Goal: Task Accomplishment & Management: Complete application form

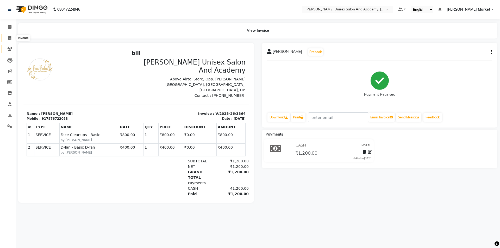
drag, startPoint x: 10, startPoint y: 40, endPoint x: 11, endPoint y: 46, distance: 6.3
click at [10, 39] on icon at bounding box center [9, 38] width 3 height 4
select select "service"
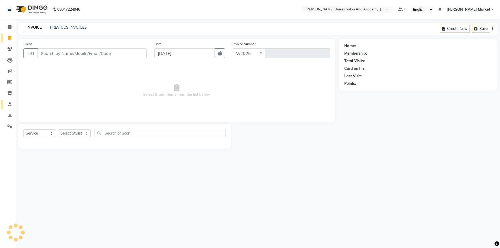
select select "8060"
type input "3867"
click at [89, 131] on select "Select Stylist" at bounding box center [74, 134] width 33 height 8
select select "73416"
click at [58, 130] on select "Select Stylist Amit anjali hemant [PERSON_NAME] [PERSON_NAME] owner pooja [PERS…" at bounding box center [74, 134] width 33 height 8
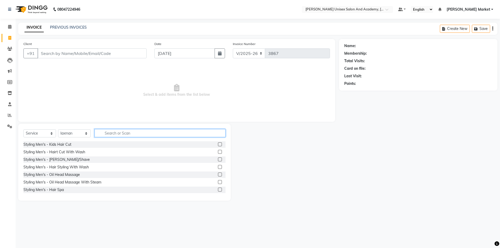
click at [114, 134] on input "text" at bounding box center [160, 133] width 131 height 8
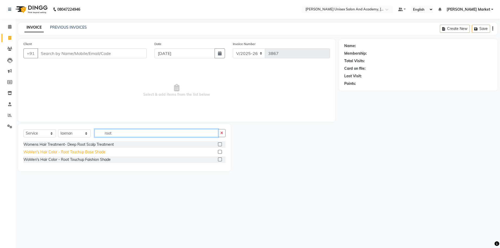
type input "root"
click at [69, 151] on div "WoMen's Hair Color - Root Touchup Base Shade" at bounding box center [64, 152] width 82 height 5
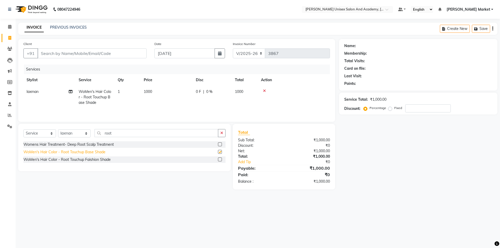
checkbox input "false"
click at [71, 54] on input "Client" at bounding box center [92, 53] width 109 height 10
type input "9"
type input "0"
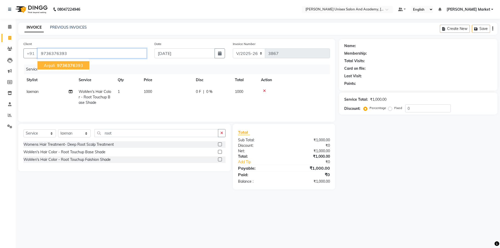
type input "9736376393"
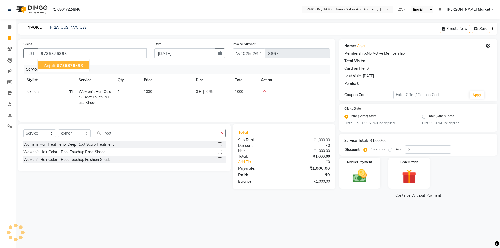
click at [78, 63] on button "Anjali 9736376 393" at bounding box center [64, 65] width 52 height 8
click at [370, 180] on img at bounding box center [360, 176] width 24 height 17
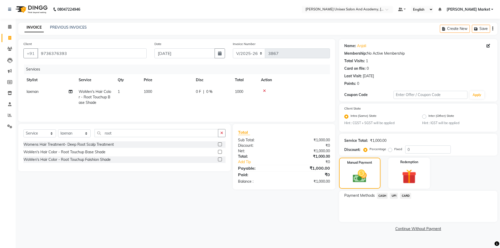
click at [378, 195] on span "CASH" at bounding box center [382, 196] width 11 height 6
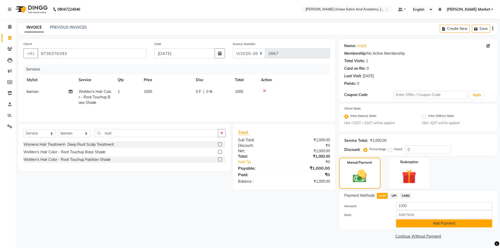
click at [438, 225] on button "Add Payment" at bounding box center [444, 224] width 96 height 8
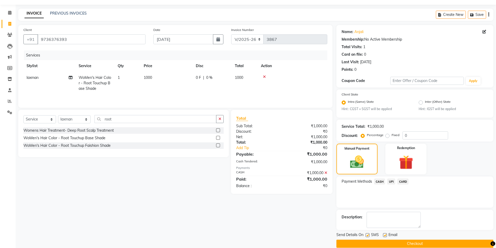
scroll to position [22, 0]
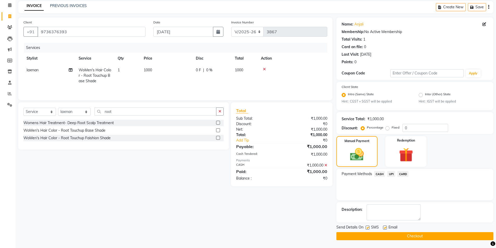
click at [418, 237] on button "Checkout" at bounding box center [415, 236] width 157 height 8
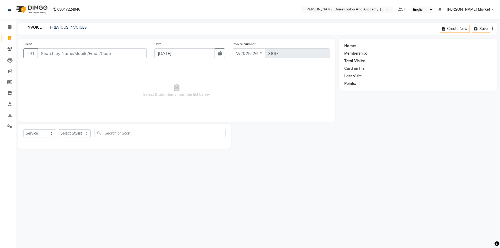
select select "8060"
select select "service"
click at [71, 53] on input "Client" at bounding box center [92, 53] width 109 height 10
click at [77, 134] on select "Select Stylist Amit anjali hemant [PERSON_NAME] [PERSON_NAME] owner pooja [PERS…" at bounding box center [74, 134] width 33 height 8
select select "58724"
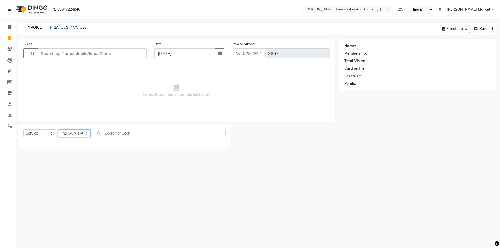
click at [58, 130] on select "Select Stylist Amit anjali hemant [PERSON_NAME] [PERSON_NAME] owner pooja [PERS…" at bounding box center [74, 134] width 33 height 8
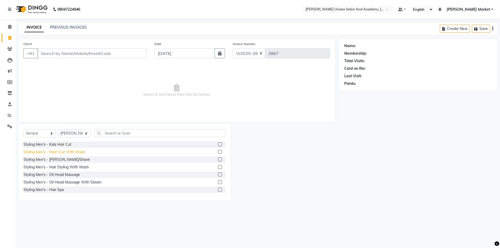
click at [65, 151] on div "Styling Men's - Hairt Cut With Wash" at bounding box center [54, 152] width 62 height 5
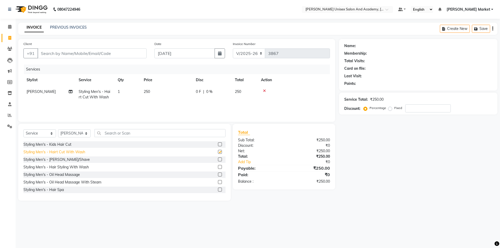
checkbox input "false"
click at [55, 158] on div "Styling Men's - [PERSON_NAME]/Shave" at bounding box center [56, 159] width 66 height 5
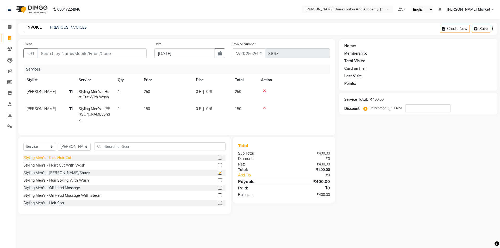
checkbox input "false"
click at [82, 143] on select "Select Stylist Amit anjali hemant [PERSON_NAME] [PERSON_NAME] owner pooja [PERS…" at bounding box center [74, 147] width 33 height 8
select select "73406"
click at [58, 143] on select "Select Stylist Amit anjali hemant [PERSON_NAME] [PERSON_NAME] owner pooja [PERS…" at bounding box center [74, 147] width 33 height 8
click at [113, 143] on input "text" at bounding box center [160, 147] width 131 height 8
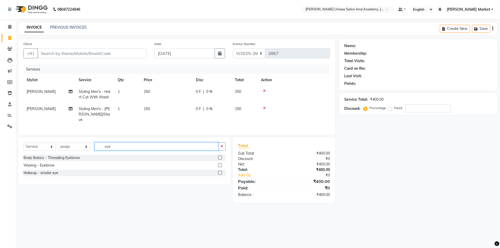
type input "eye"
click at [220, 156] on label at bounding box center [220, 158] width 4 height 4
click at [220, 156] on input "checkbox" at bounding box center [219, 157] width 3 height 3
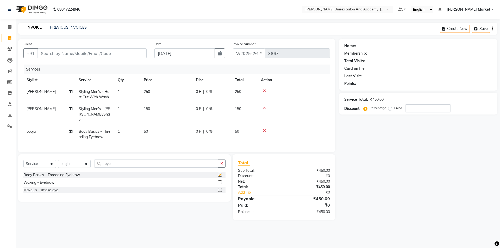
checkbox input "false"
click at [144, 163] on input "eye" at bounding box center [157, 164] width 124 height 8
type input "e"
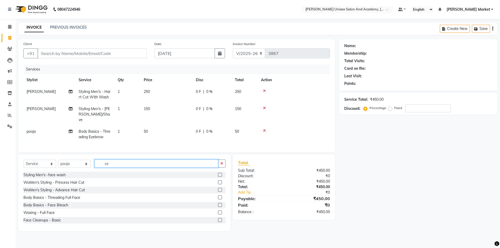
type input "c"
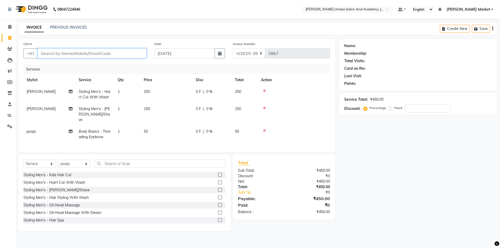
click at [117, 53] on input "Client" at bounding box center [92, 53] width 109 height 10
click at [125, 52] on input "Client" at bounding box center [92, 53] width 109 height 10
type input "8"
type input "0"
type input "821997414"
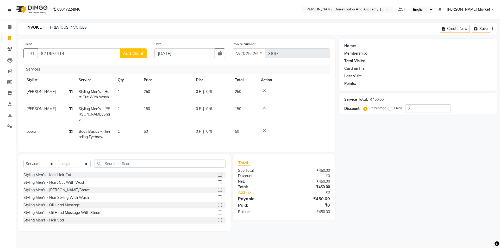
click at [127, 53] on span "Add Client" at bounding box center [133, 53] width 21 height 5
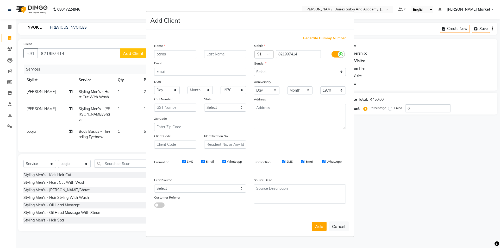
type input "paras"
click at [269, 72] on select "Select Male Female Other Prefer Not To Say" at bounding box center [300, 72] width 92 height 8
select select "male"
click at [254, 68] on select "Select Male Female Other Prefer Not To Say" at bounding box center [300, 72] width 92 height 8
click at [321, 225] on button "Add" at bounding box center [319, 226] width 15 height 9
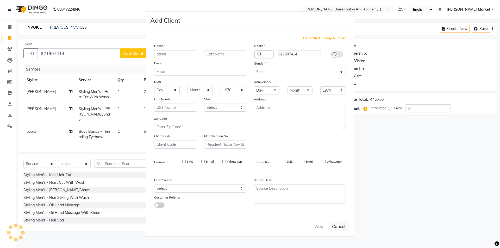
select select
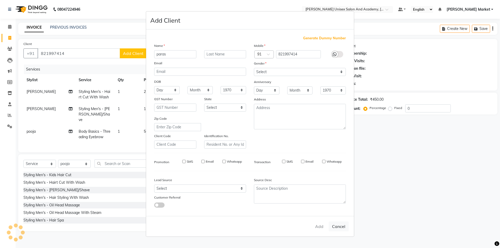
select select
checkbox input "false"
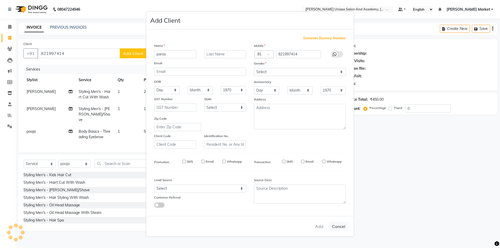
checkbox input "false"
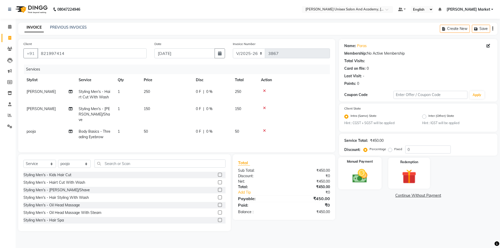
click at [358, 175] on img at bounding box center [360, 176] width 24 height 17
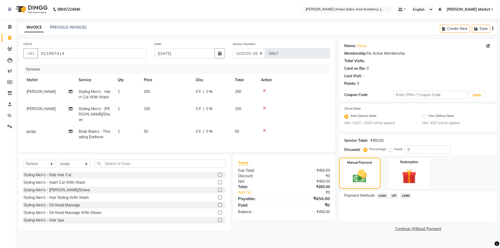
click at [383, 194] on span "CASH" at bounding box center [382, 196] width 11 height 6
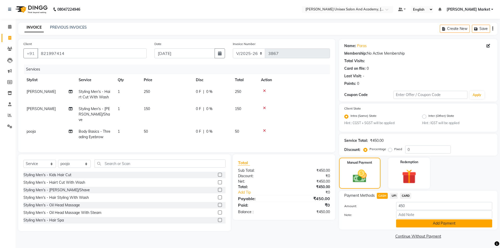
click at [434, 222] on button "Add Payment" at bounding box center [444, 224] width 96 height 8
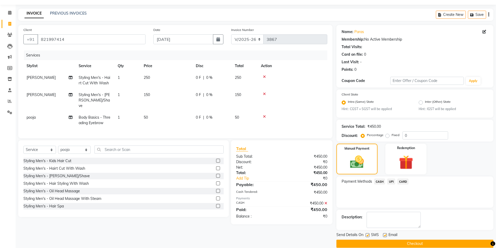
scroll to position [22, 0]
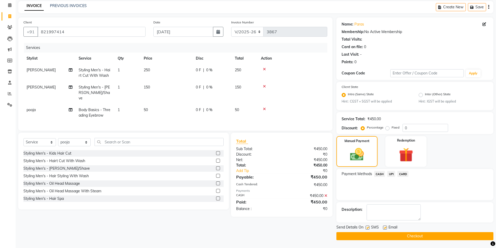
click at [414, 237] on button "Checkout" at bounding box center [415, 236] width 157 height 8
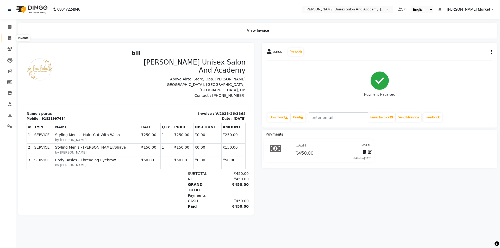
click at [11, 37] on span at bounding box center [9, 38] width 9 height 6
select select "8060"
select select "service"
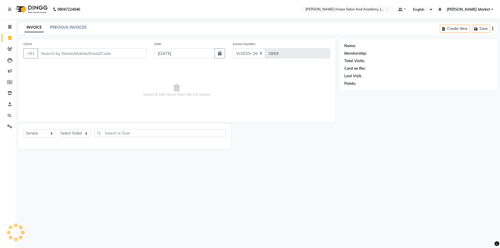
click at [45, 58] on input "Client" at bounding box center [92, 53] width 109 height 10
click at [42, 53] on input "Client" at bounding box center [92, 53] width 109 height 10
click at [85, 133] on select "Select Stylist Amit anjali hemant [PERSON_NAME] [PERSON_NAME] owner pooja [PERS…" at bounding box center [74, 134] width 33 height 8
select select "58724"
click at [58, 130] on select "Select Stylist Amit anjali hemant [PERSON_NAME] [PERSON_NAME] owner pooja [PERS…" at bounding box center [74, 134] width 33 height 8
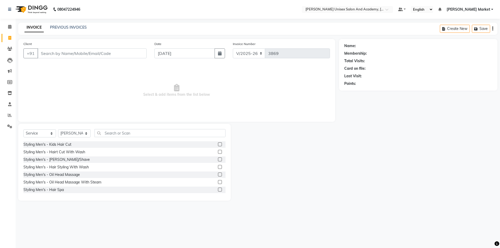
click at [218, 152] on label at bounding box center [220, 152] width 4 height 4
click at [218, 152] on input "checkbox" at bounding box center [219, 152] width 3 height 3
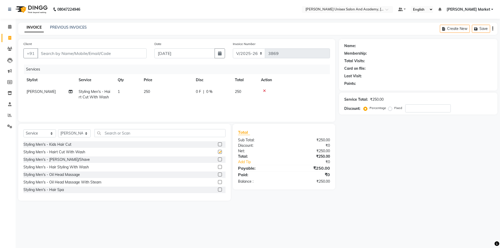
checkbox input "false"
click at [72, 54] on input "Client" at bounding box center [92, 53] width 109 height 10
type input "s"
type input "0"
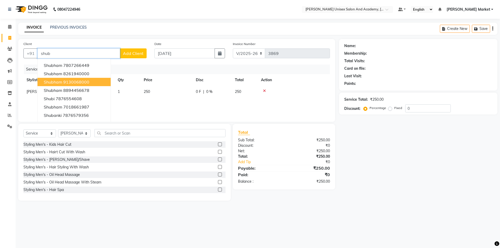
click at [81, 83] on ngb-highlight "9130068000" at bounding box center [76, 81] width 26 height 5
type input "9130068000"
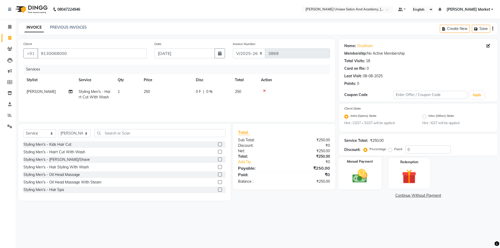
click at [358, 181] on img at bounding box center [360, 176] width 24 height 17
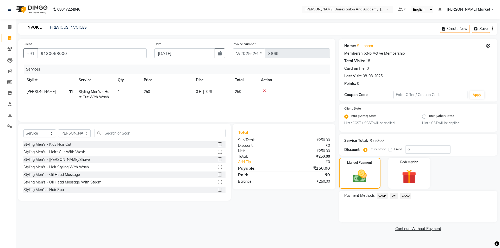
click at [394, 196] on span "UPI" at bounding box center [394, 196] width 8 height 6
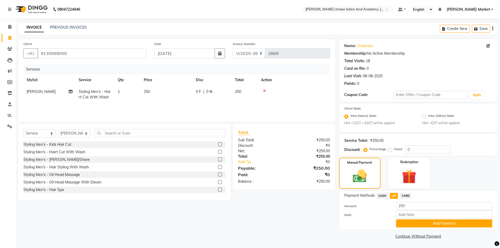
click at [384, 197] on span "CASH" at bounding box center [382, 196] width 11 height 6
click at [434, 224] on button "Add Payment" at bounding box center [444, 224] width 96 height 8
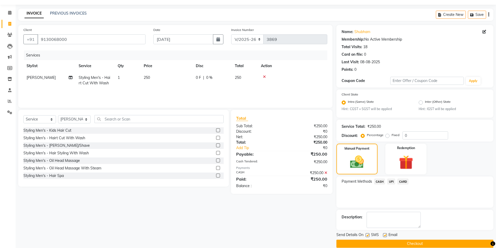
scroll to position [22, 0]
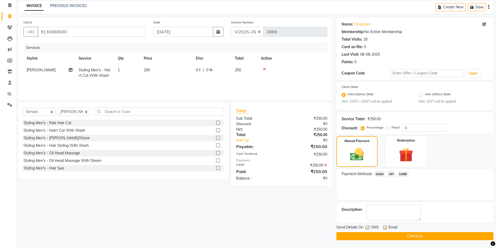
click at [427, 233] on button "Checkout" at bounding box center [415, 236] width 157 height 8
